Goal: Task Accomplishment & Management: Manage account settings

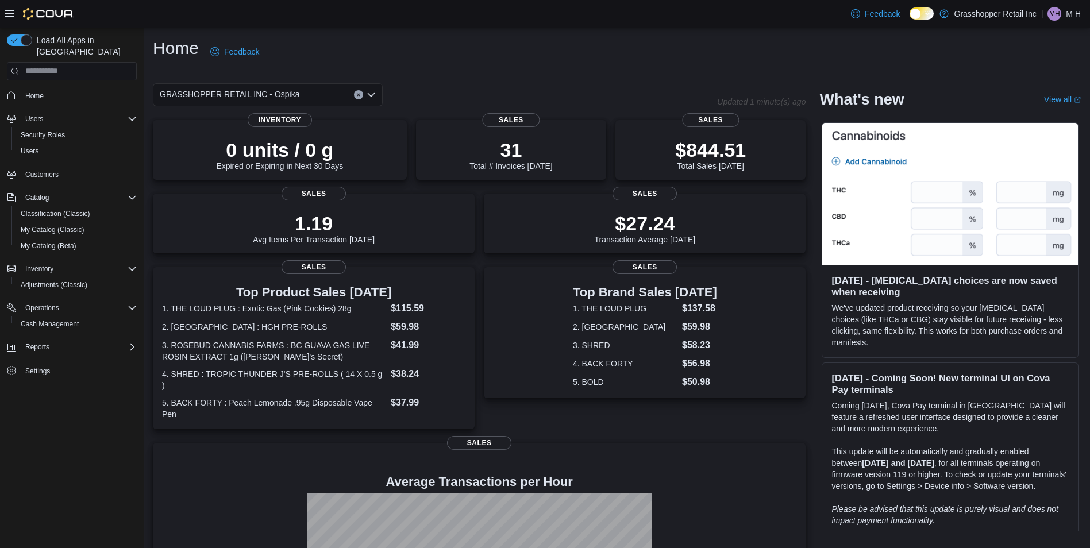
click at [41, 91] on span "Home" at bounding box center [34, 95] width 18 height 9
click at [51, 317] on span "Cash Management" at bounding box center [50, 324] width 58 height 14
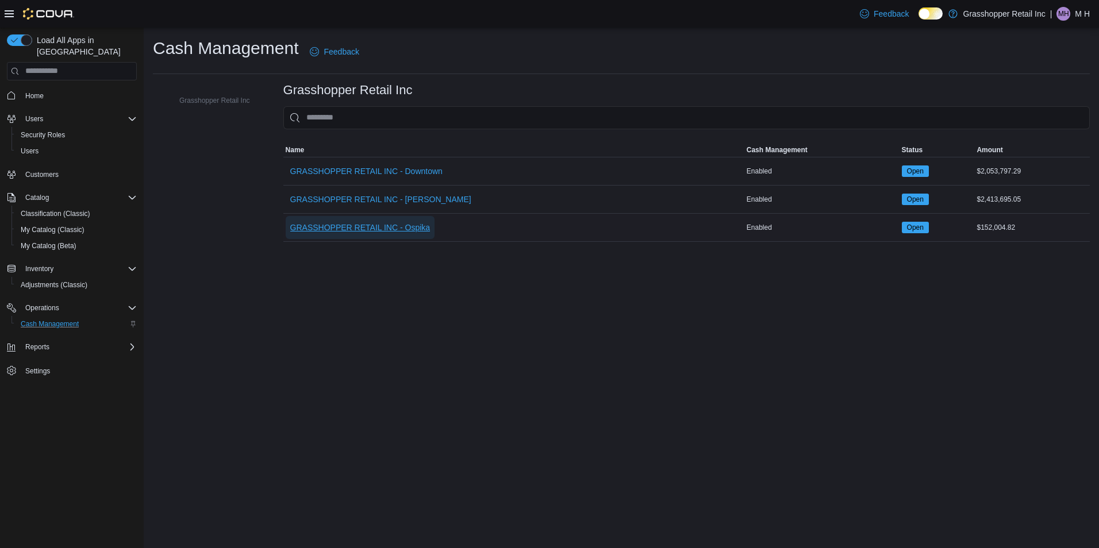
click at [403, 233] on span "GRASSHOPPER RETAIL INC - Ospika" at bounding box center [360, 227] width 140 height 11
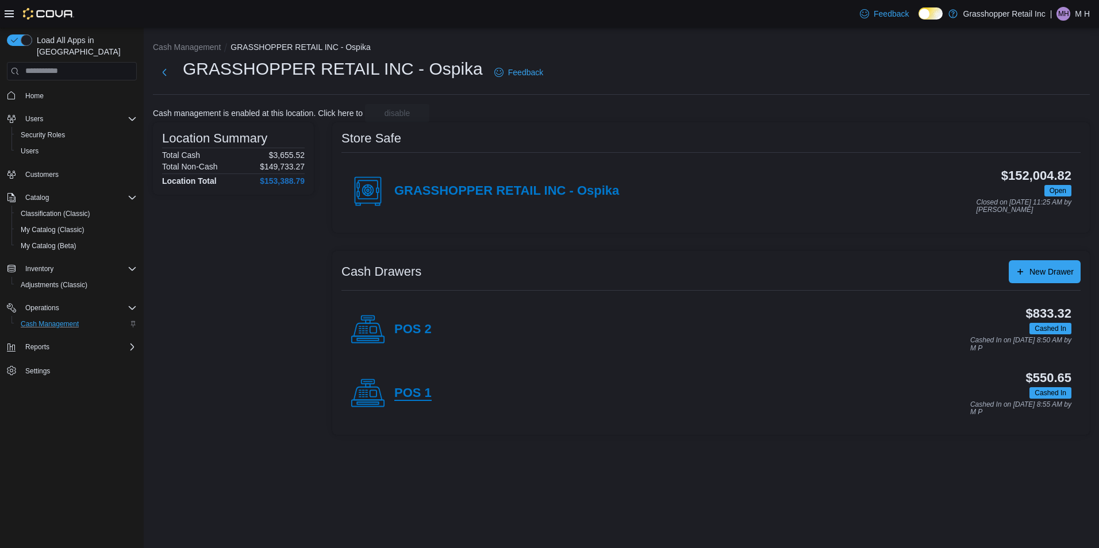
click at [427, 391] on h4 "POS 1" at bounding box center [412, 393] width 37 height 15
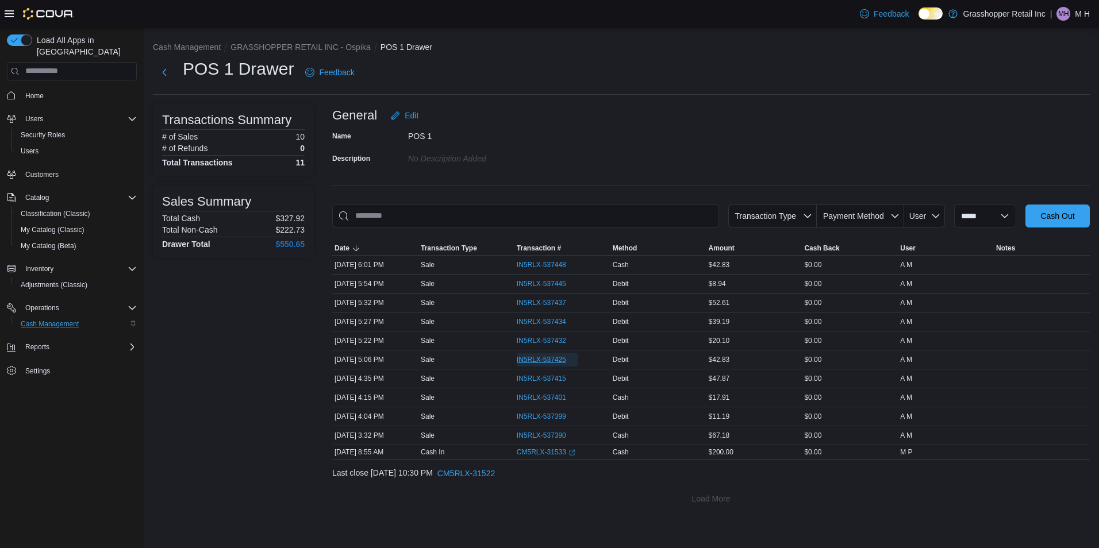
click at [551, 358] on span "IN5RLX-537425" at bounding box center [541, 359] width 49 height 9
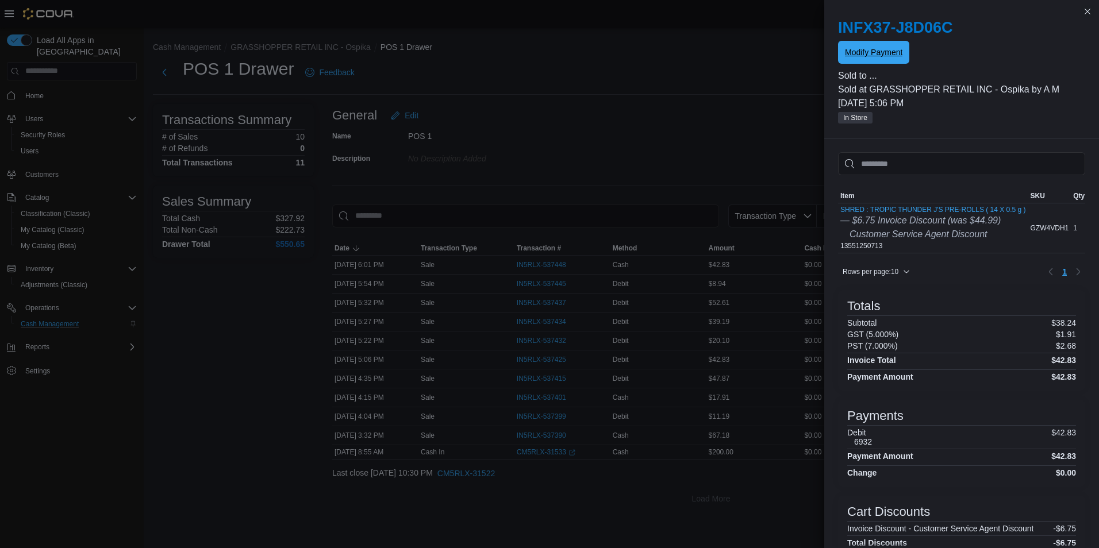
click at [876, 57] on span "Modify Payment" at bounding box center [873, 52] width 57 height 11
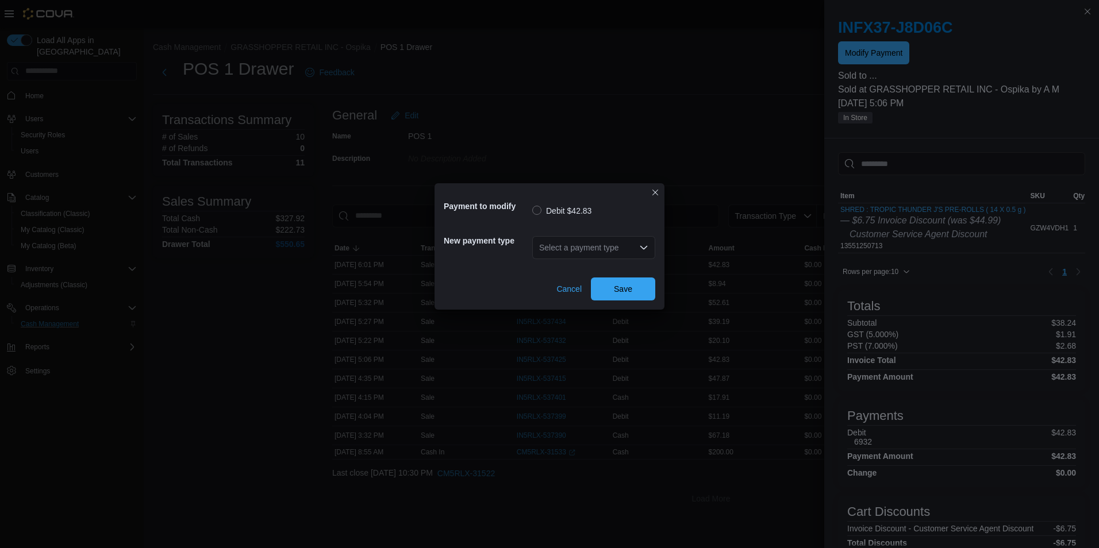
click at [620, 247] on div "Select a payment type" at bounding box center [593, 247] width 123 height 23
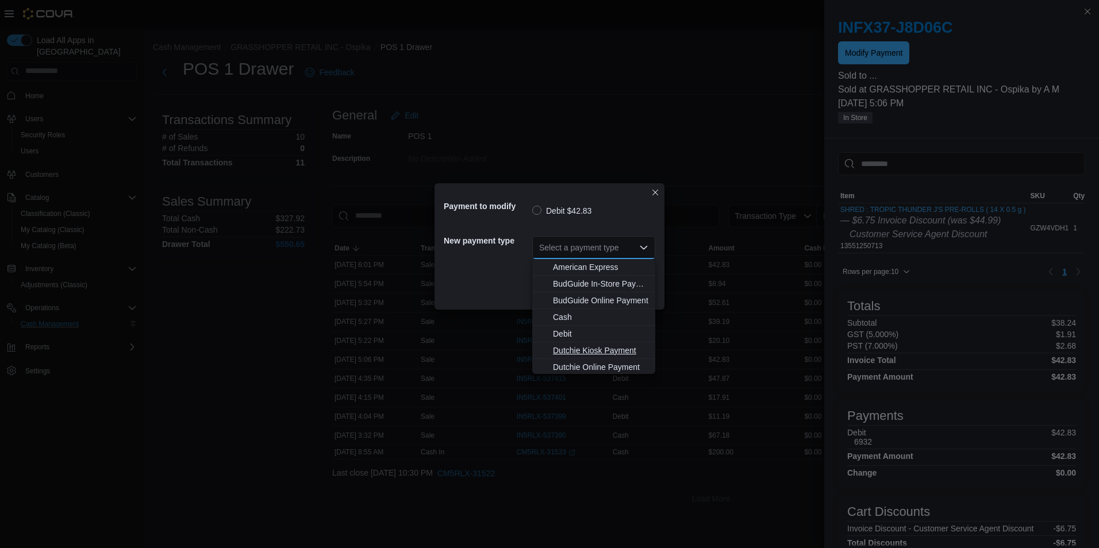
scroll to position [85, 0]
click at [566, 361] on span "Visa" at bounding box center [600, 365] width 95 height 11
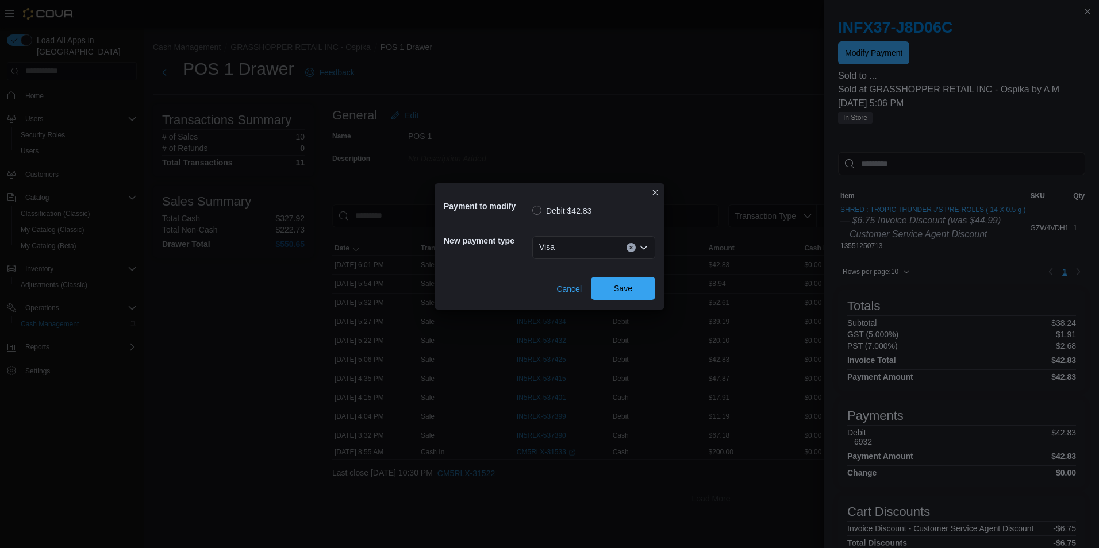
click at [633, 297] on span "Save" at bounding box center [623, 288] width 51 height 23
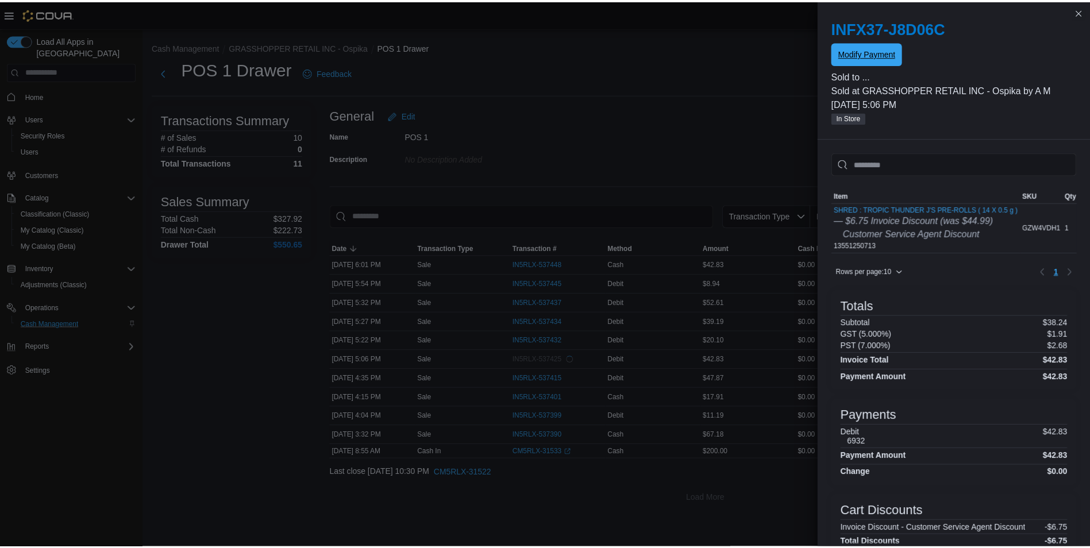
scroll to position [0, 0]
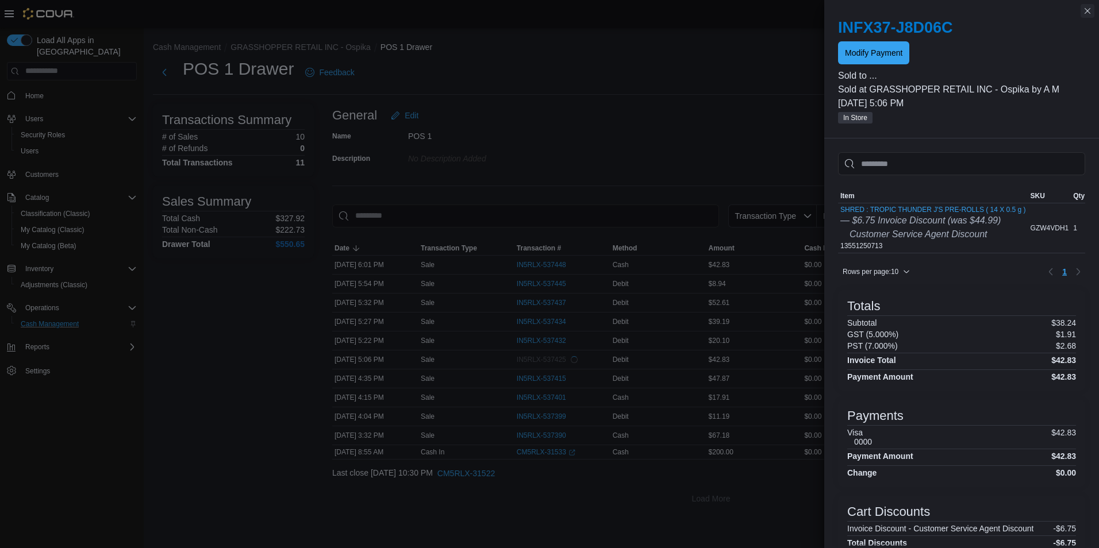
click at [1083, 11] on button "Close this dialog" at bounding box center [1087, 11] width 14 height 14
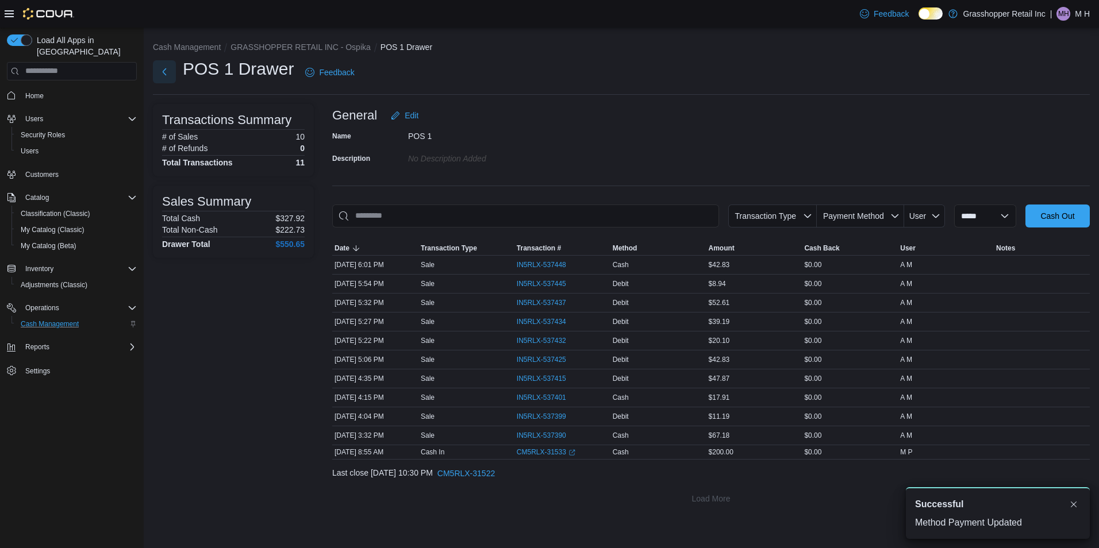
click at [157, 74] on button "Next" at bounding box center [164, 71] width 23 height 23
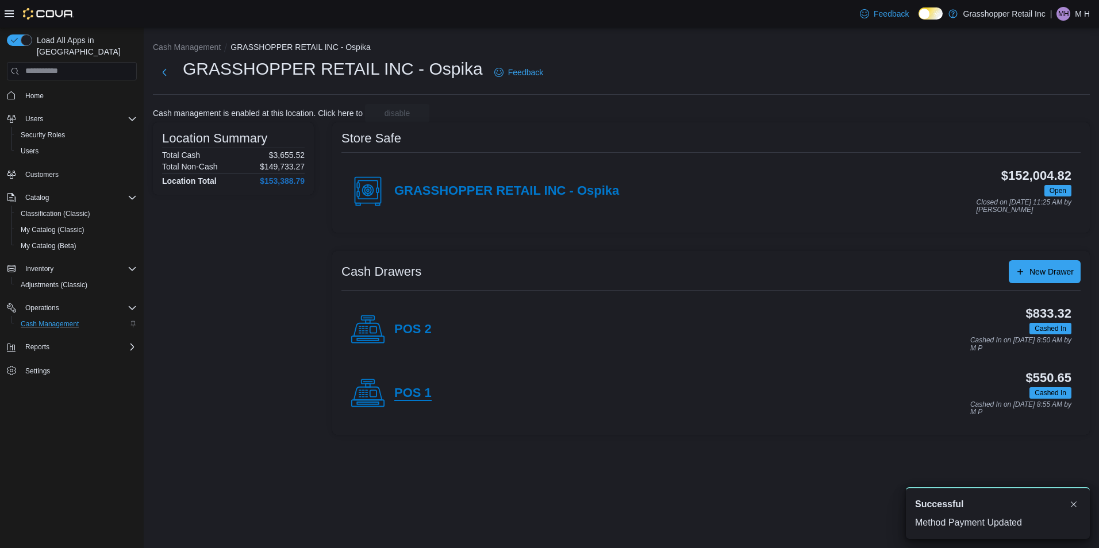
click at [426, 392] on h4 "POS 1" at bounding box center [412, 393] width 37 height 15
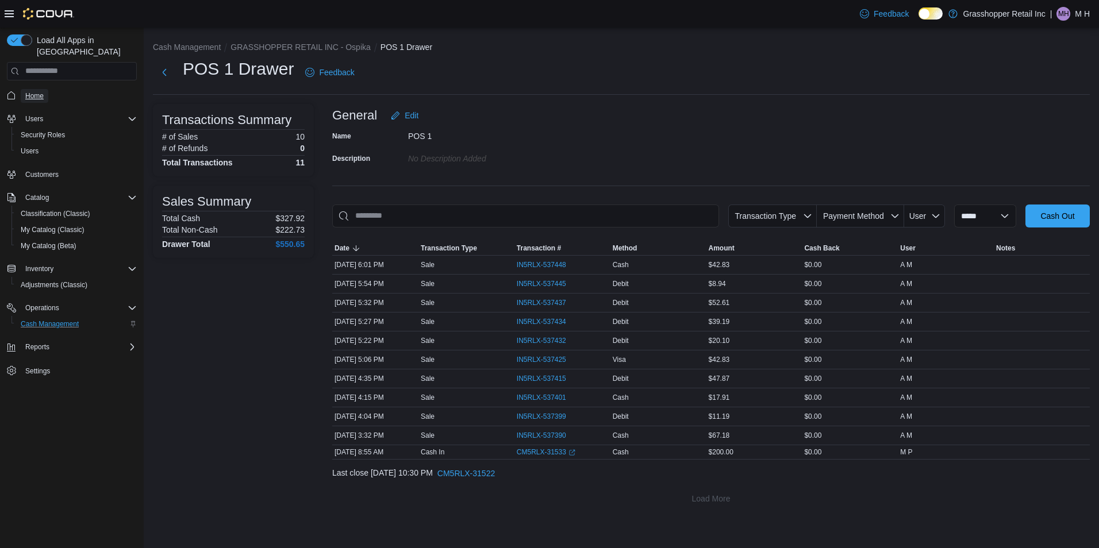
click at [36, 91] on span "Home" at bounding box center [34, 95] width 18 height 9
